Goal: Information Seeking & Learning: Compare options

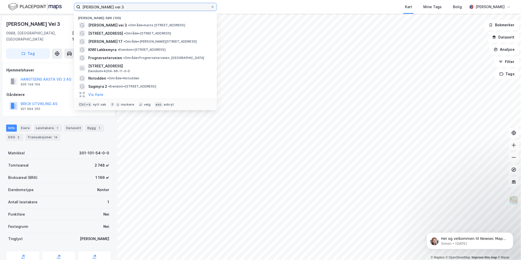
drag, startPoint x: 94, startPoint y: 9, endPoint x: -26, endPoint y: 18, distance: 119.8
click at [0, 18] on html "[PERSON_NAME] vei 3 Nylige søk (100) [PERSON_NAME] vei 3 • Område • [STREET_ADD…" at bounding box center [260, 130] width 521 height 260
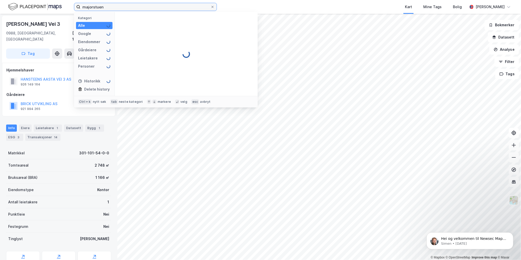
type input "majorstuen"
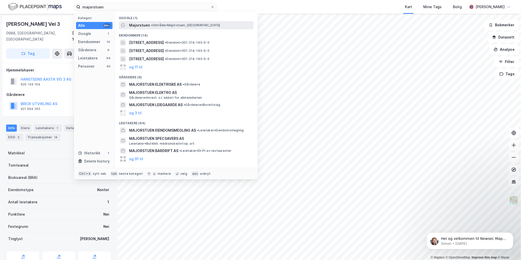
click at [144, 24] on span "Majorstuen" at bounding box center [139, 25] width 21 height 6
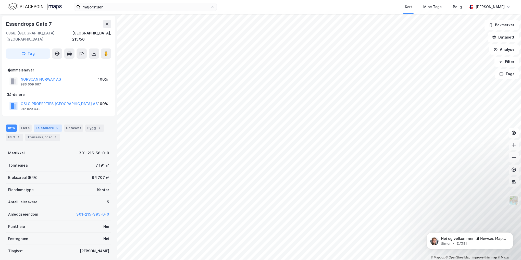
click at [42, 125] on div "Leietakere 5" at bounding box center [48, 128] width 28 height 7
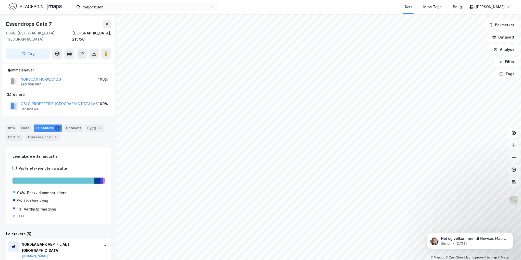
scroll to position [128, 0]
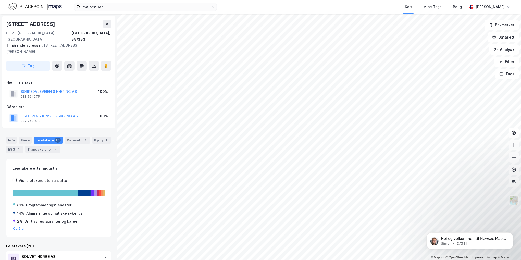
click at [44, 137] on div "Leietakere 20" at bounding box center [48, 140] width 29 height 7
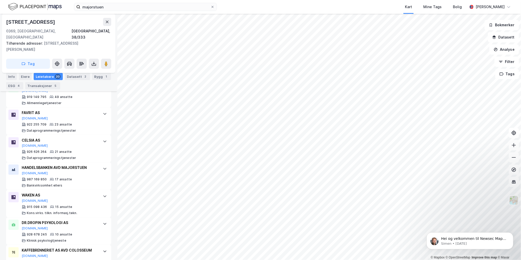
scroll to position [230, 0]
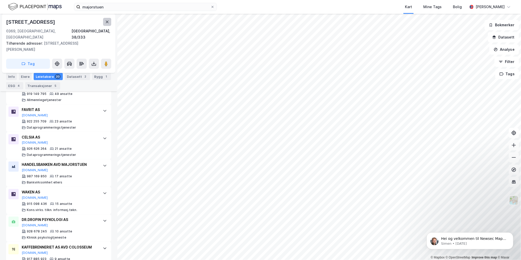
click at [108, 22] on icon at bounding box center [107, 22] width 4 height 4
